Goal: Task Accomplishment & Management: Use online tool/utility

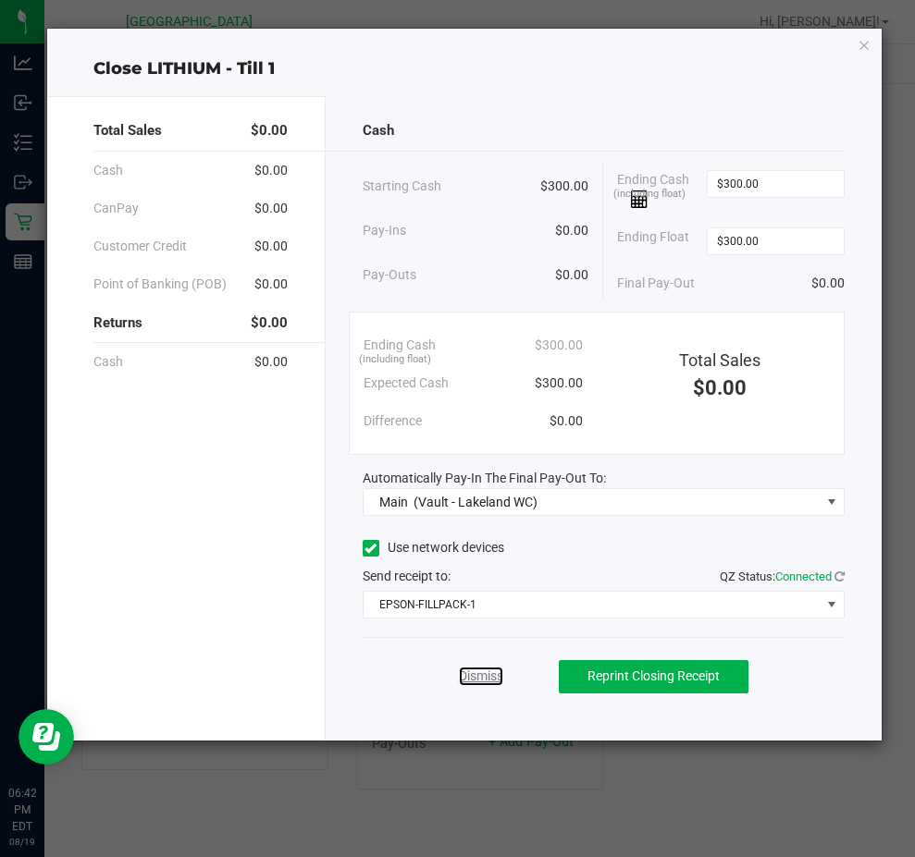
click at [468, 672] on link "Dismiss" at bounding box center [481, 676] width 44 height 19
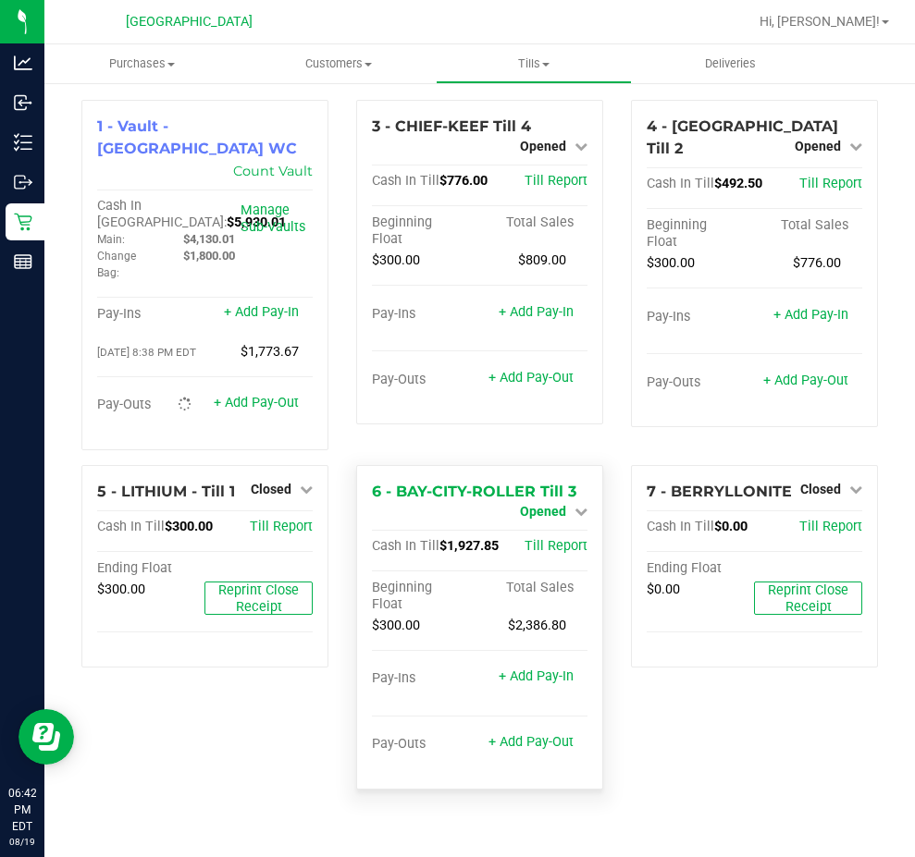
click at [558, 504] on span "Opened" at bounding box center [543, 511] width 46 height 15
click at [559, 520] on link "Close Till" at bounding box center [545, 527] width 50 height 15
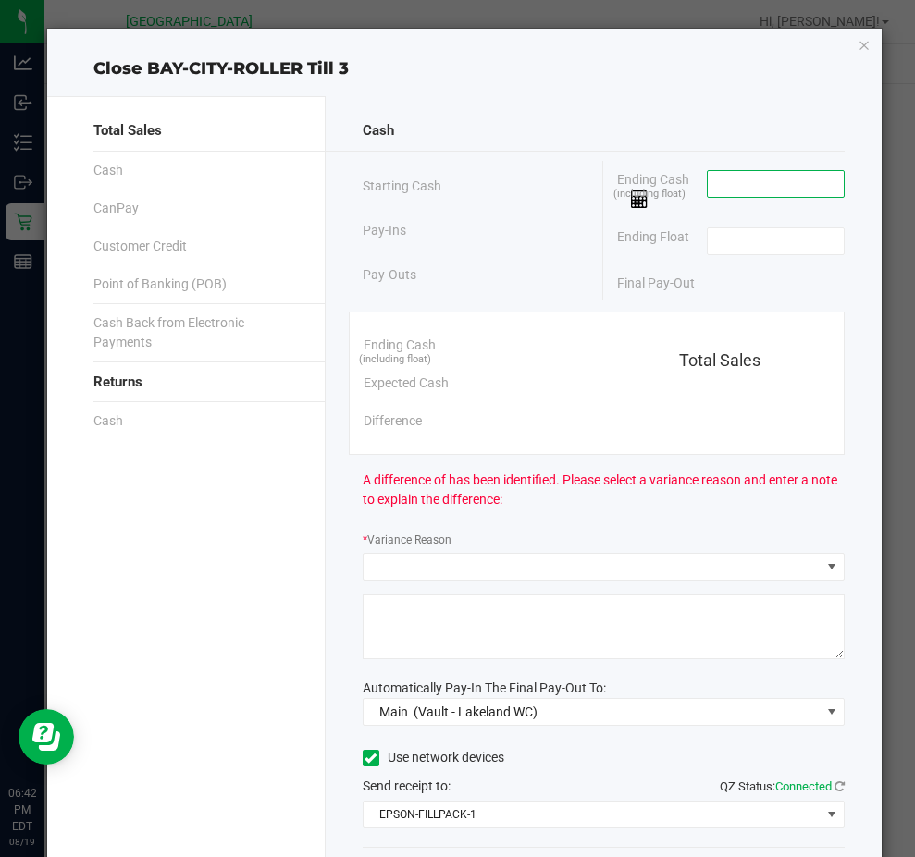
click at [724, 184] on input at bounding box center [776, 184] width 136 height 26
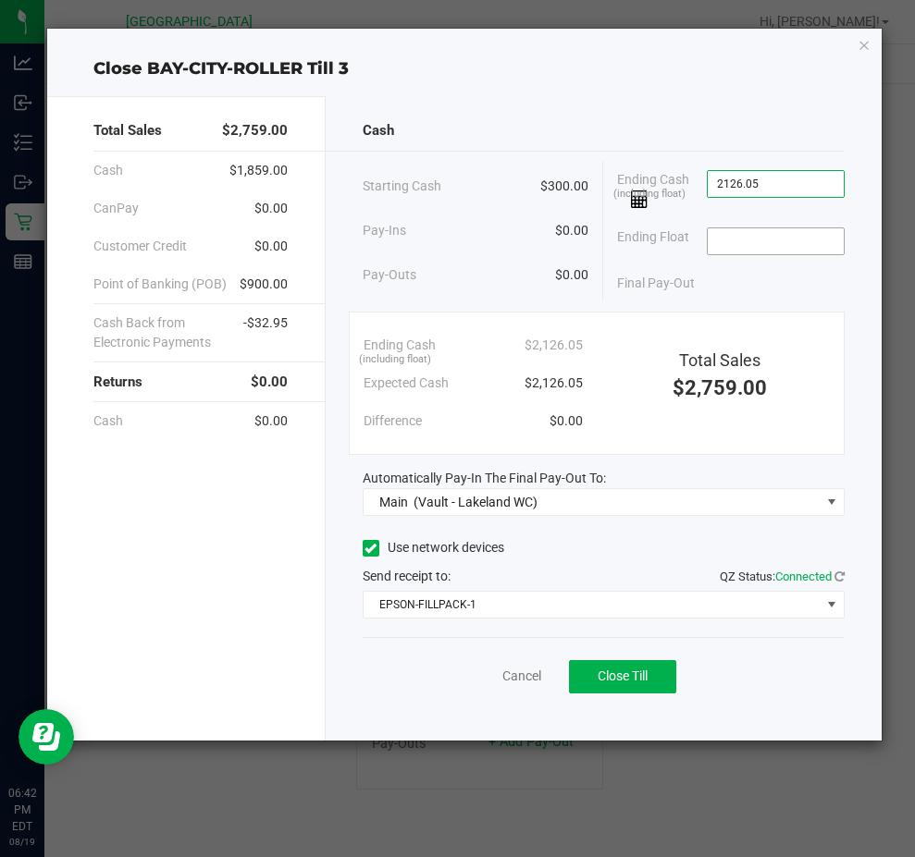
type input "$2,126.05"
click at [755, 238] on input at bounding box center [776, 241] width 136 height 26
type input "$300.00"
click at [724, 278] on div "Final Pay-Out $1,826.05" at bounding box center [731, 284] width 228 height 38
click at [567, 570] on div "Send receipt to: QZ Status: Connected" at bounding box center [604, 576] width 482 height 19
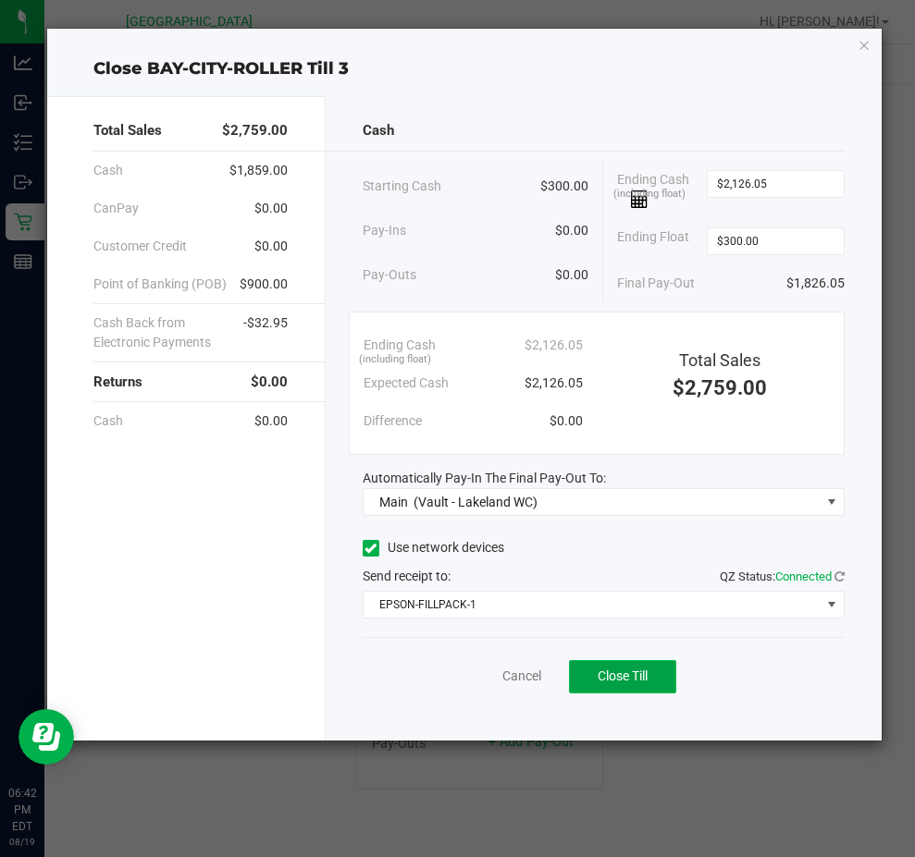
click at [616, 668] on button "Close Till" at bounding box center [622, 676] width 107 height 33
